Goal: Transaction & Acquisition: Purchase product/service

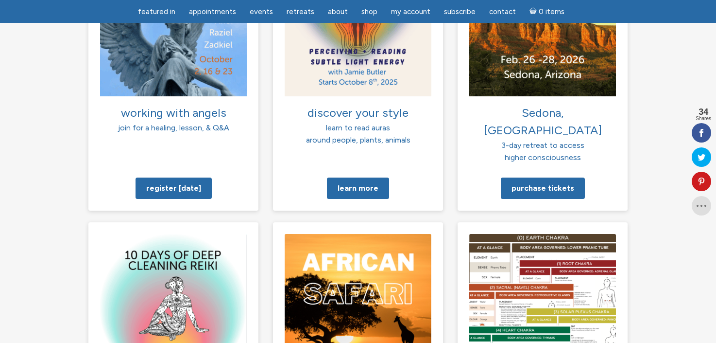
scroll to position [976, 0]
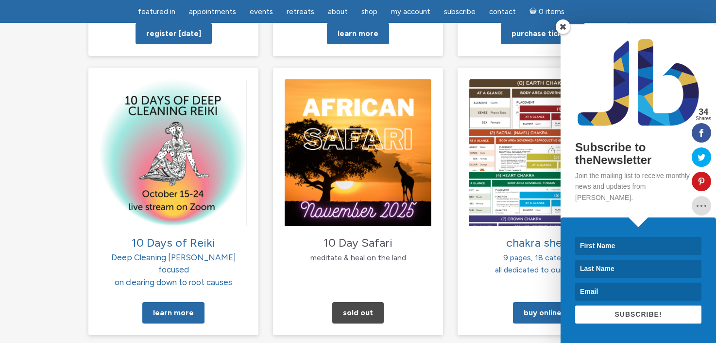
click at [561, 34] on span at bounding box center [563, 26] width 15 height 15
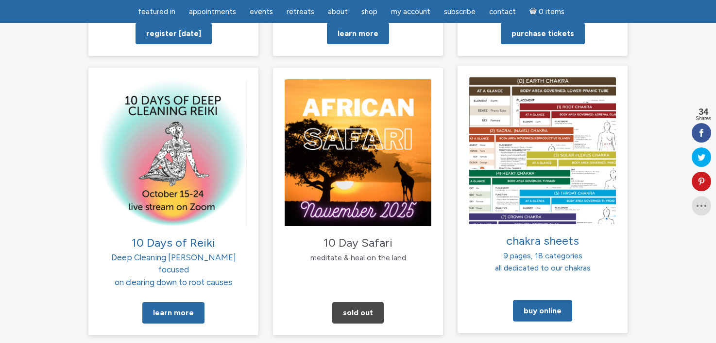
click at [549, 138] on img at bounding box center [542, 150] width 147 height 147
click at [544, 77] on img at bounding box center [542, 150] width 147 height 147
click at [537, 91] on img at bounding box center [542, 150] width 147 height 147
click at [536, 300] on link "Buy Online" at bounding box center [542, 310] width 59 height 21
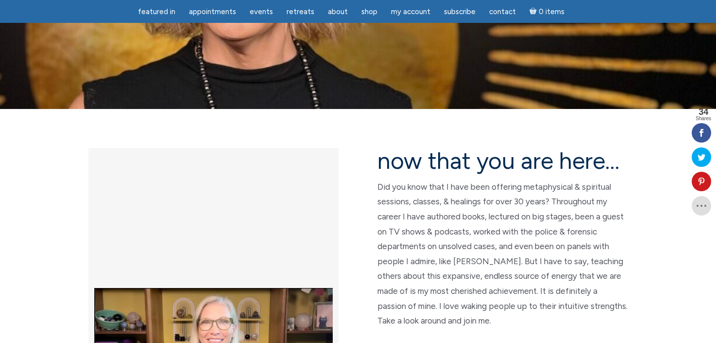
scroll to position [0, 0]
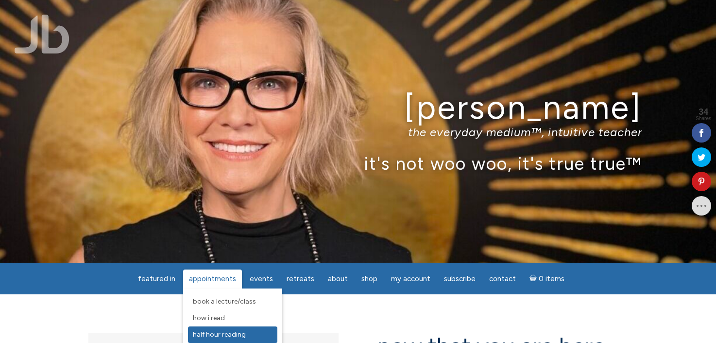
click at [233, 332] on span "Half Hour Reading" at bounding box center [219, 334] width 53 height 8
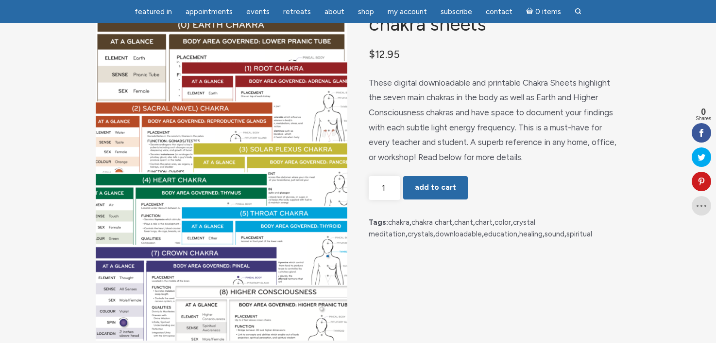
scroll to position [86, 0]
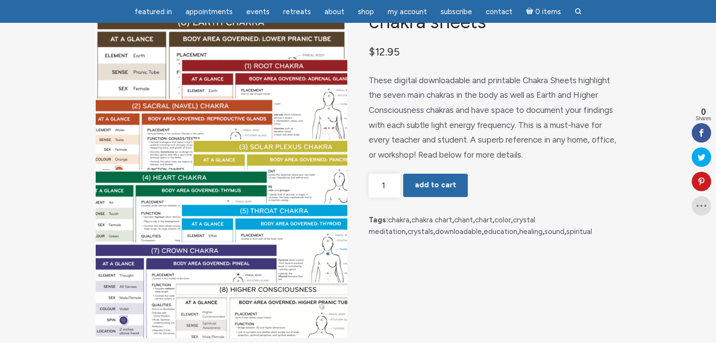
click at [583, 283] on div "Chakra Sheets $ 12.95 These digital downloadable and printable Chakra Sheets hi…" at bounding box center [358, 217] width 525 height 411
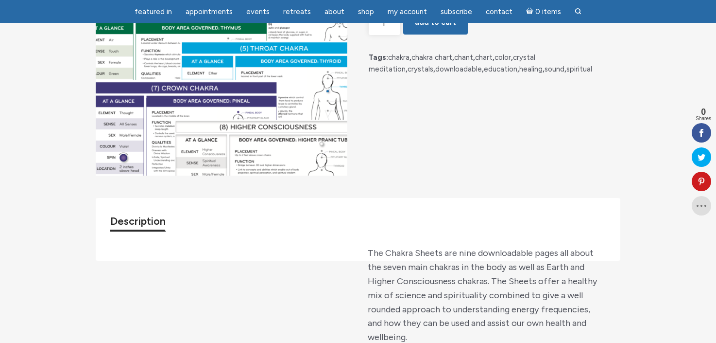
scroll to position [354, 0]
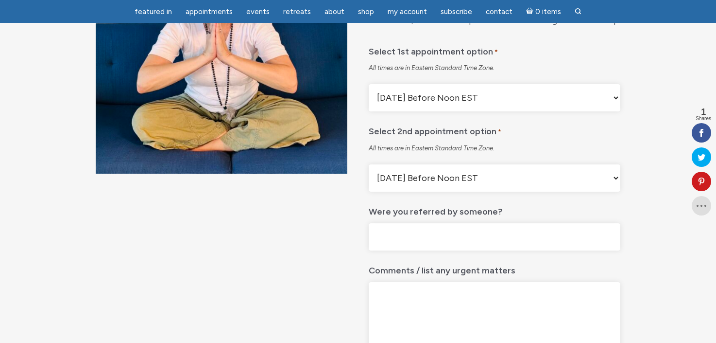
scroll to position [213, 0]
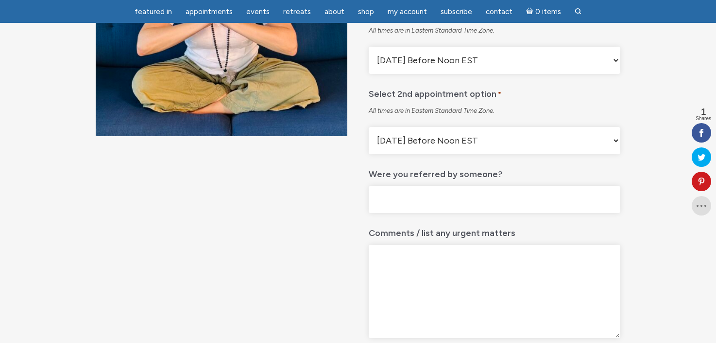
click at [615, 74] on select "[DATE] Before Noon EST [DATE] After Noon EST First Available Appointment" at bounding box center [495, 60] width 252 height 27
